Goal: Task Accomplishment & Management: Manage account settings

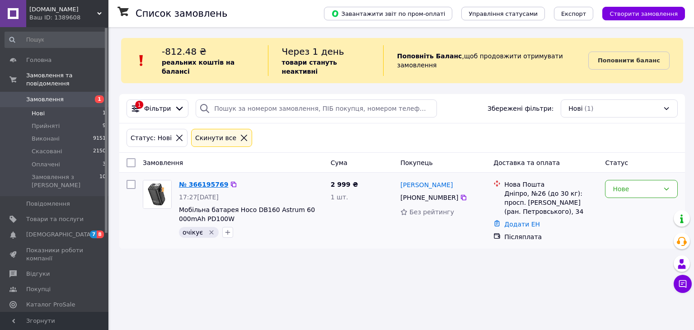
click at [207, 181] on link "№ 366195769" at bounding box center [203, 184] width 49 height 7
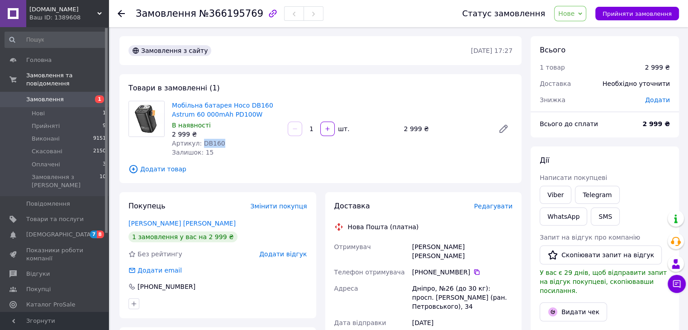
drag, startPoint x: 221, startPoint y: 141, endPoint x: 200, endPoint y: 145, distance: 21.6
click at [200, 145] on div "Артикул: DB160" at bounding box center [226, 143] width 108 height 9
copy span "DB160"
click at [51, 212] on link "Товари та послуги" at bounding box center [55, 219] width 111 height 15
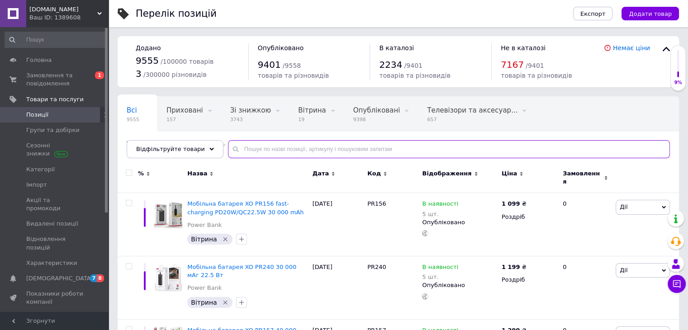
click at [258, 147] on input "text" at bounding box center [449, 149] width 442 height 18
paste input "DB160"
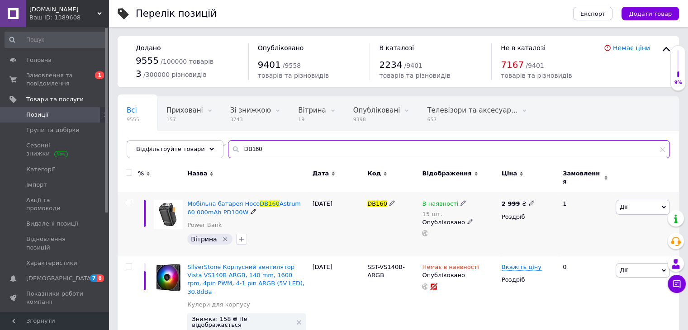
type input "DB160"
click at [624, 203] on span "Дії" at bounding box center [623, 206] width 8 height 7
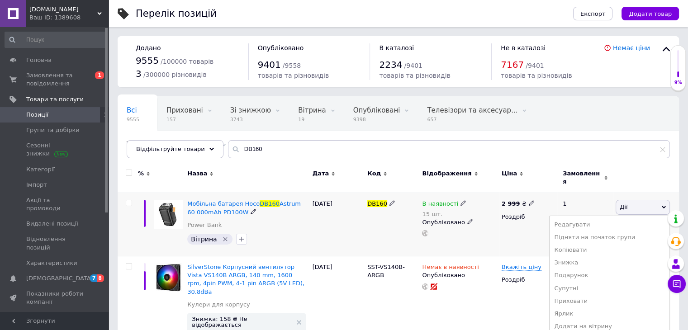
scroll to position [25, 0]
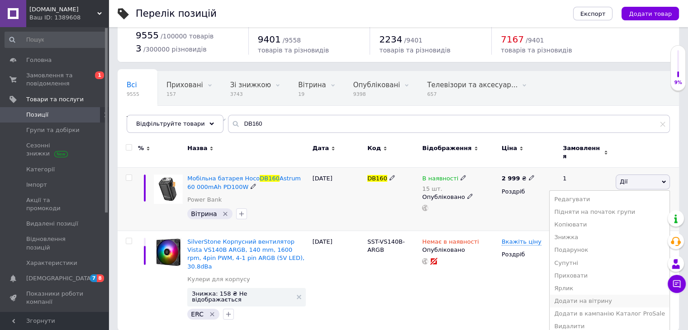
click at [610, 295] on li "Додати на вітрину" at bounding box center [609, 301] width 120 height 13
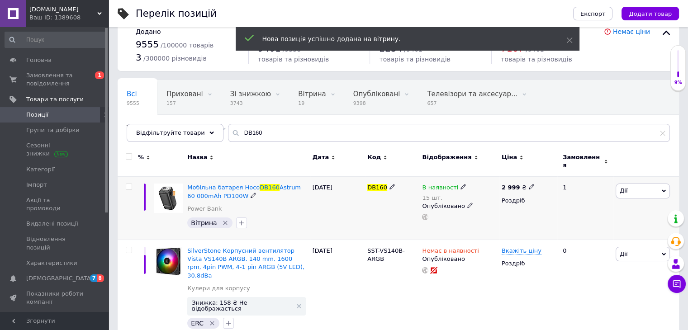
scroll to position [0, 0]
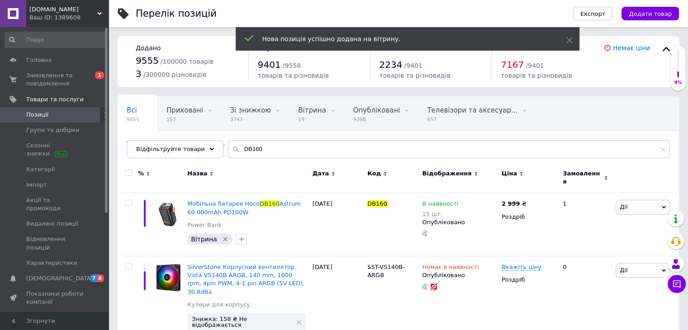
click at [55, 117] on span "Позиції" at bounding box center [54, 115] width 57 height 8
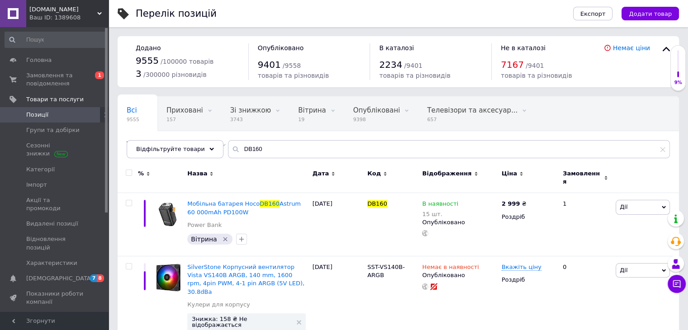
scroll to position [16, 0]
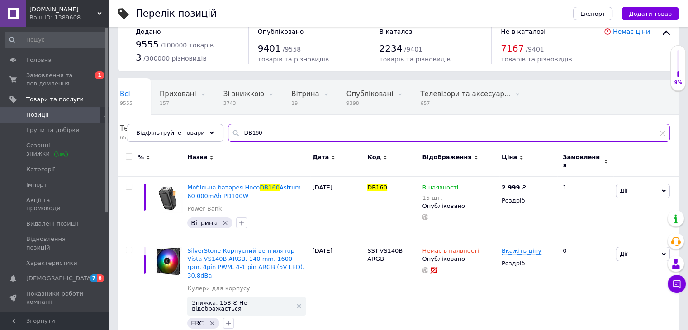
drag, startPoint x: 282, startPoint y: 133, endPoint x: 131, endPoint y: 116, distance: 152.0
click at [131, 116] on div "Всі 9555 Приховані 157 Видалити Редагувати Зі знижкою 3743 Видалити Редагувати …" at bounding box center [398, 111] width 561 height 62
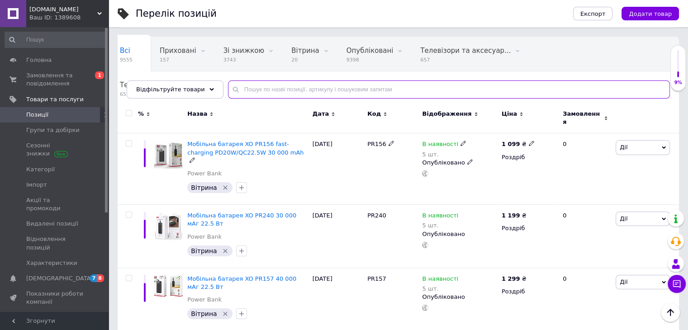
scroll to position [61, 0]
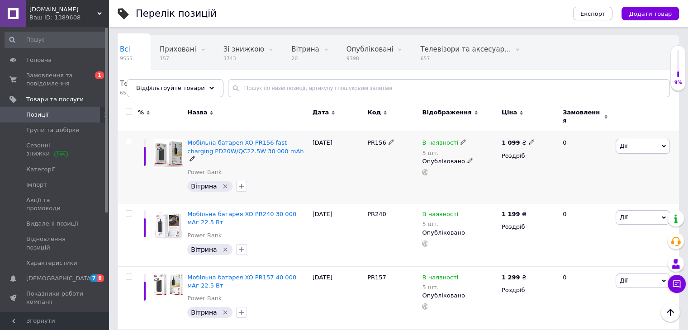
click at [641, 144] on span "Дії" at bounding box center [642, 146] width 54 height 14
click at [617, 261] on li "Додати на вітрину" at bounding box center [609, 265] width 120 height 13
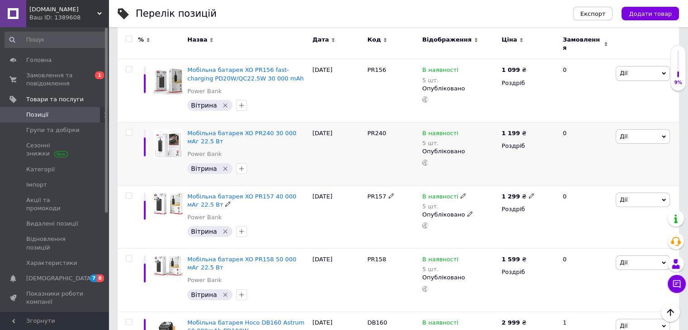
scroll to position [134, 0]
click at [631, 132] on span "Дії" at bounding box center [642, 136] width 54 height 14
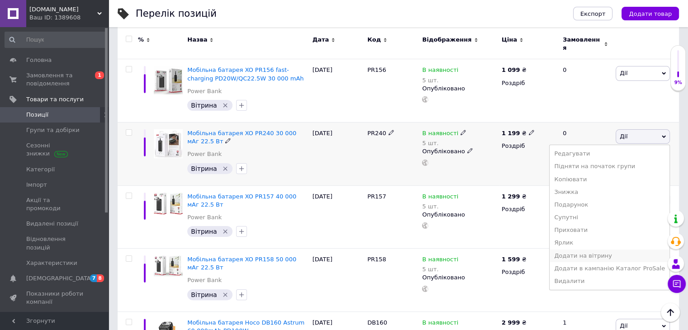
click at [627, 250] on li "Додати на вітрину" at bounding box center [609, 256] width 120 height 13
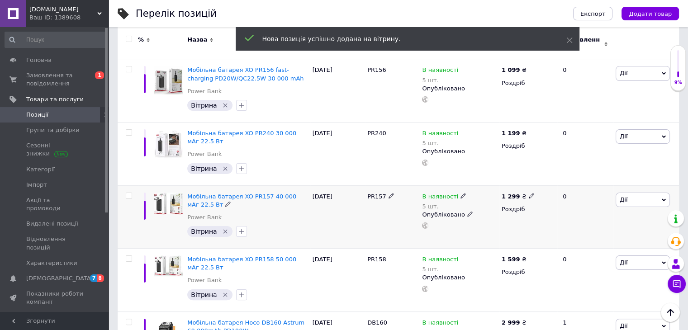
click at [643, 193] on span "Дії" at bounding box center [642, 200] width 54 height 14
click at [613, 313] on li "Додати на вітрину" at bounding box center [609, 318] width 120 height 13
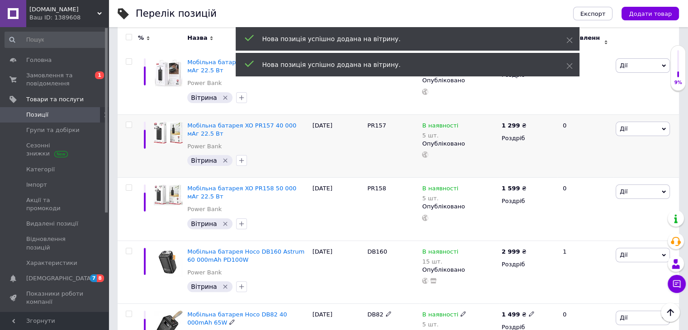
scroll to position [206, 0]
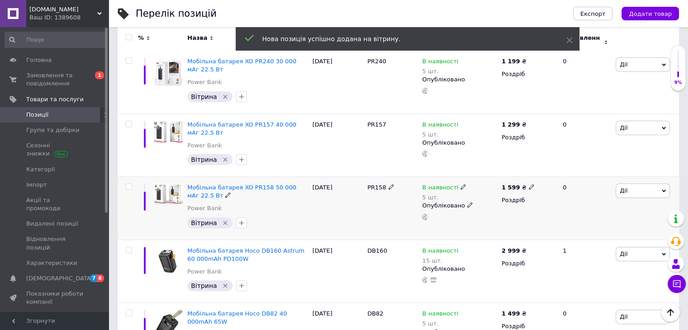
click at [643, 184] on span "Дії" at bounding box center [642, 191] width 54 height 14
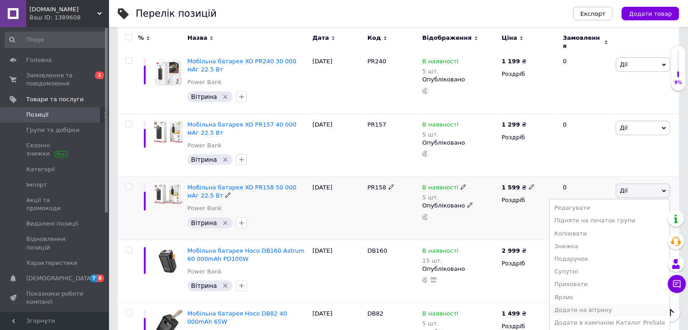
click at [629, 307] on li "Додати на вітрину" at bounding box center [609, 310] width 120 height 13
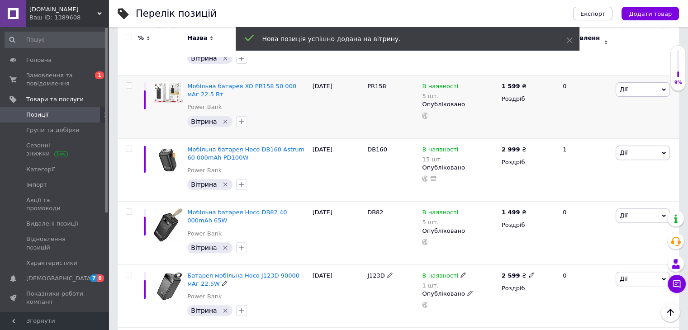
scroll to position [309, 0]
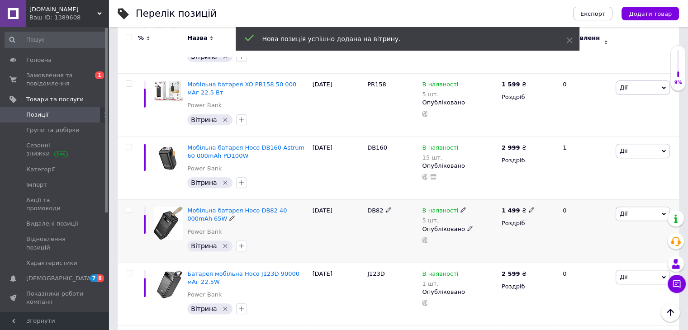
click at [637, 209] on span "Дії" at bounding box center [642, 214] width 54 height 14
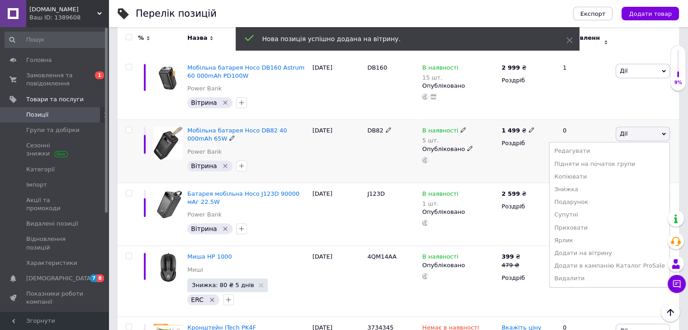
scroll to position [392, 0]
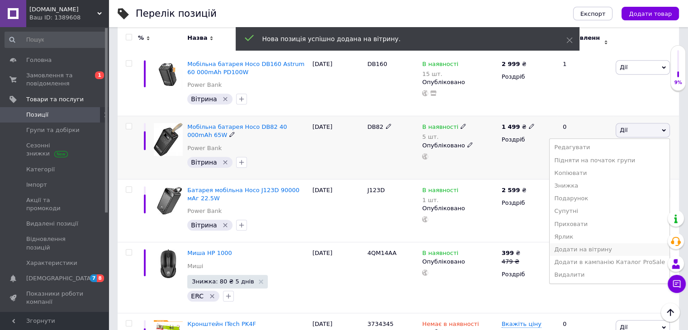
click at [620, 243] on li "Додати на вітрину" at bounding box center [609, 249] width 120 height 13
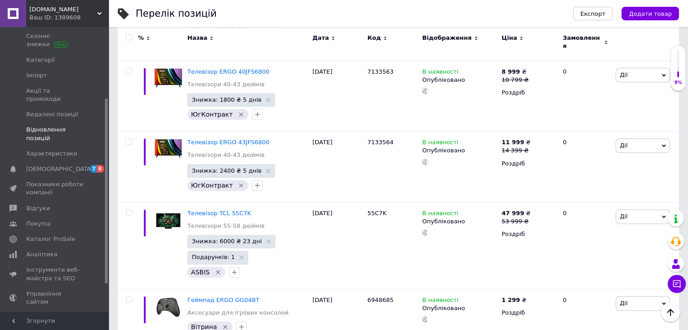
scroll to position [152, 0]
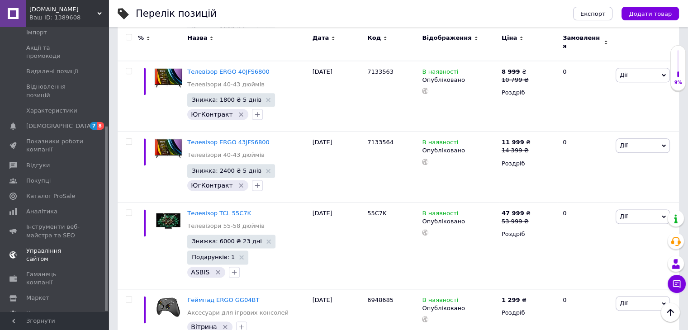
click at [54, 243] on link "Управління сайтом" at bounding box center [55, 255] width 111 height 24
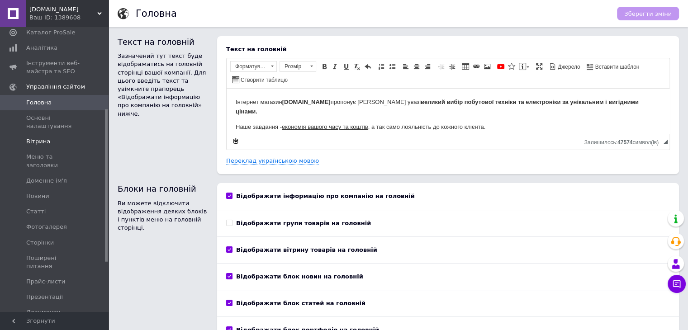
click at [51, 144] on span "Вітрина" at bounding box center [54, 141] width 57 height 8
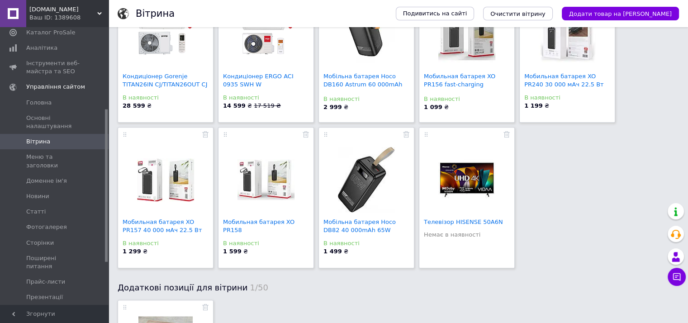
scroll to position [544, 0]
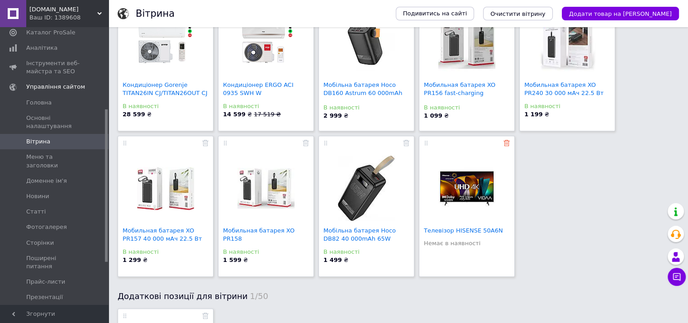
click at [506, 143] on icon at bounding box center [506, 143] width 6 height 6
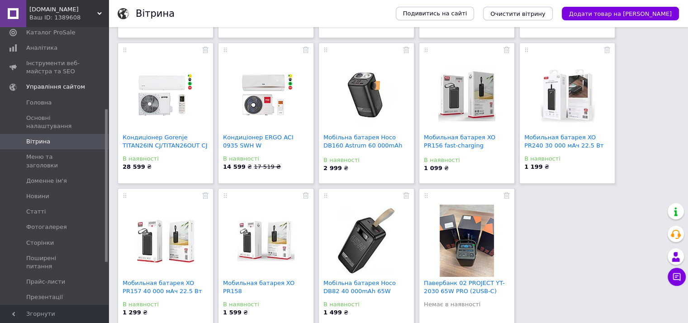
scroll to position [504, 0]
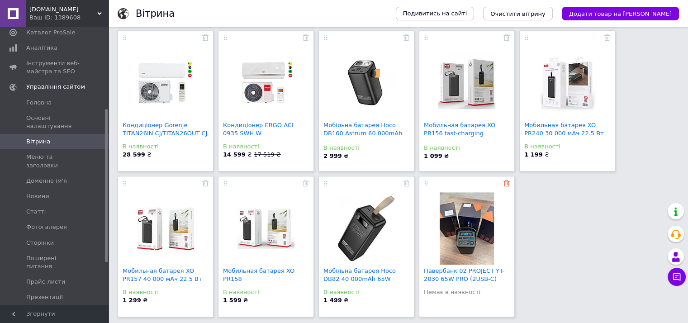
click at [506, 184] on icon at bounding box center [506, 183] width 6 height 6
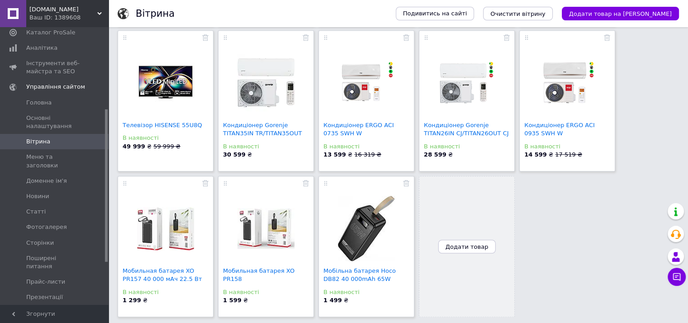
click at [218, 219] on div "Мобильная батарея XO PR158 В наявності 1 599 ₴" at bounding box center [266, 246] width 96 height 141
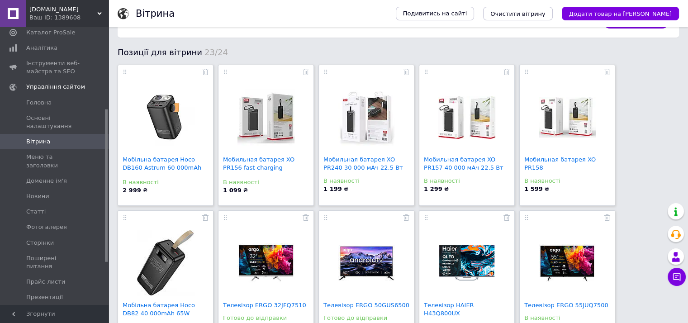
scroll to position [0, 0]
